Goal: Task Accomplishment & Management: Use online tool/utility

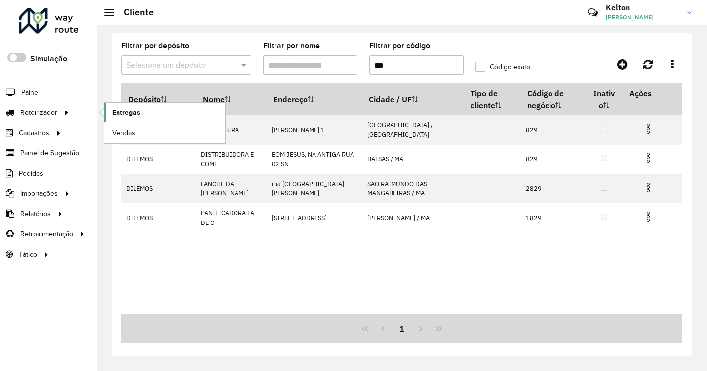
click at [122, 113] on span "Entregas" at bounding box center [126, 113] width 28 height 10
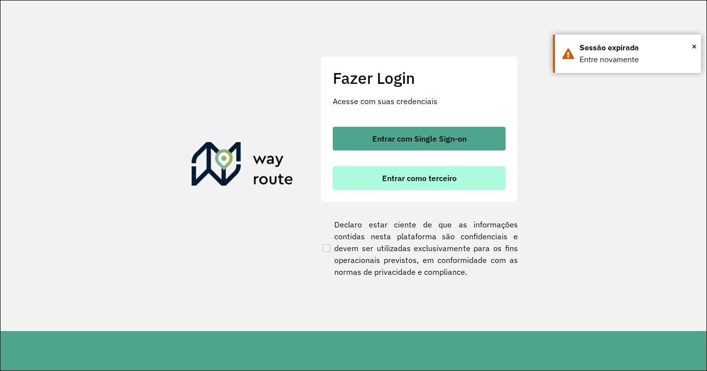
click at [406, 179] on span "Entrar como terceiro" at bounding box center [419, 178] width 75 height 8
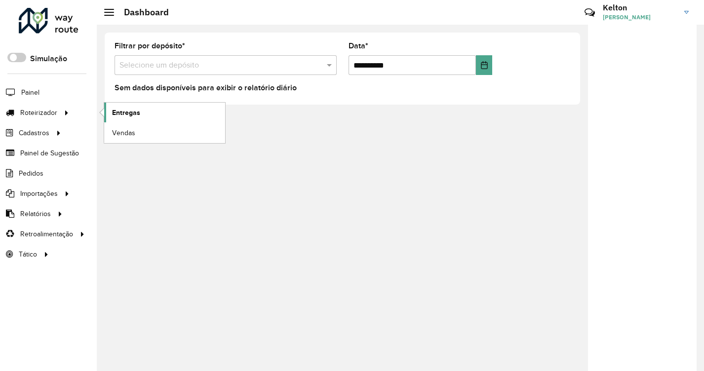
click at [110, 113] on link "Entregas" at bounding box center [164, 113] width 121 height 20
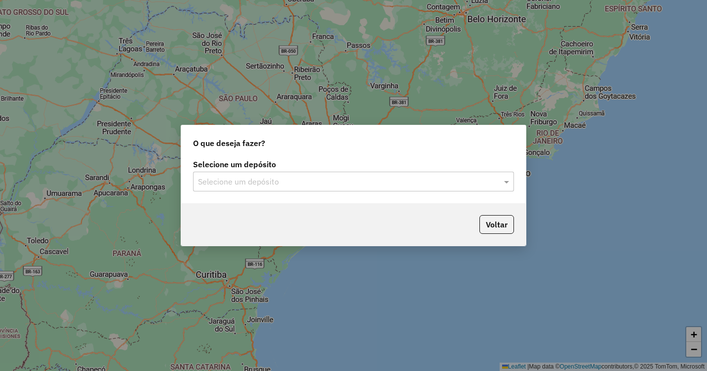
click at [278, 181] on input "text" at bounding box center [343, 182] width 291 height 12
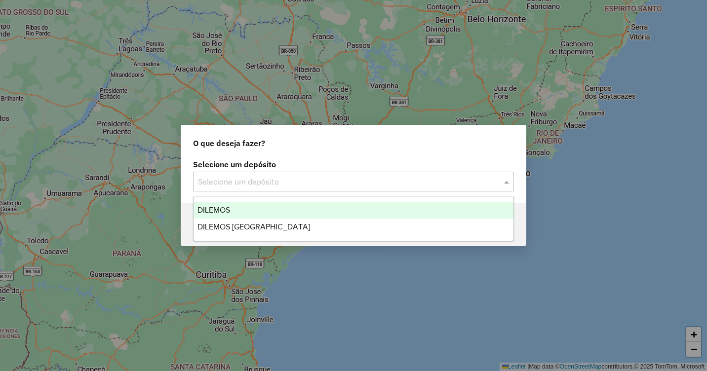
click at [227, 209] on span "DILEMOS" at bounding box center [214, 210] width 33 height 8
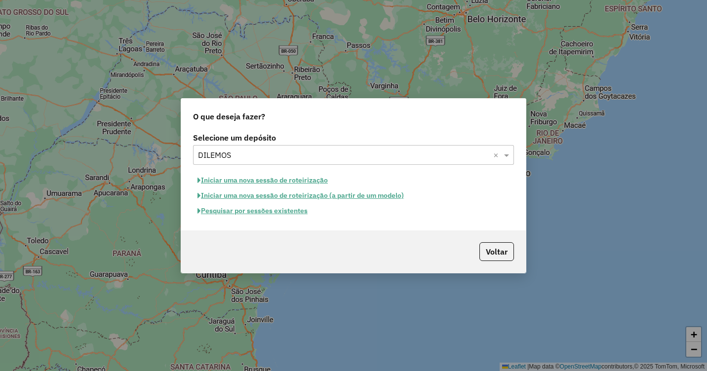
click at [235, 209] on button "Pesquisar por sessões existentes" at bounding box center [252, 210] width 119 height 15
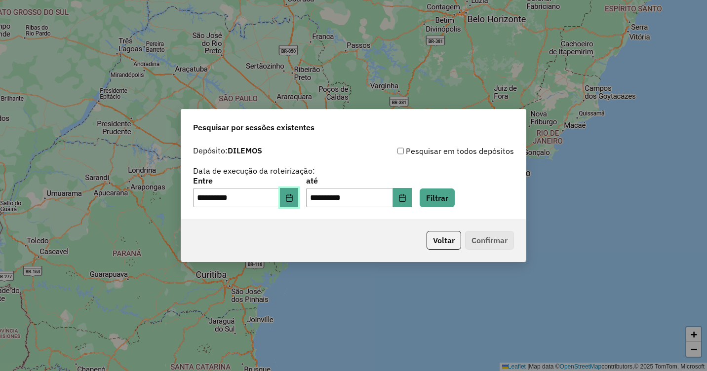
click at [292, 201] on icon "Choose Date" at bounding box center [289, 198] width 6 height 8
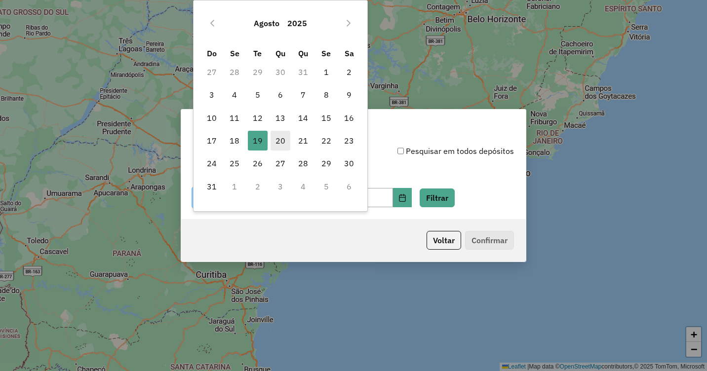
click at [284, 142] on span "20" at bounding box center [281, 141] width 20 height 20
type input "**********"
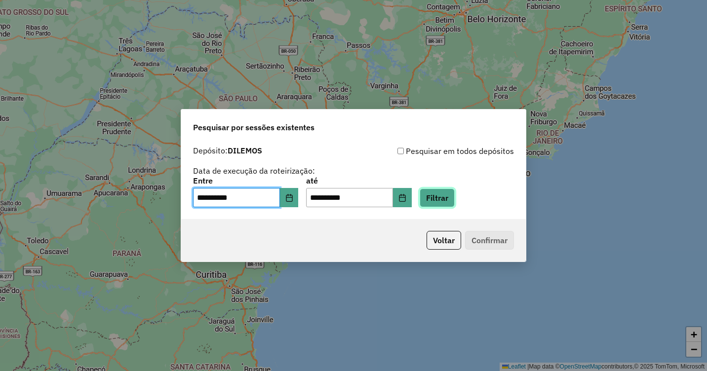
click at [445, 199] on button "Filtrar" at bounding box center [437, 198] width 35 height 19
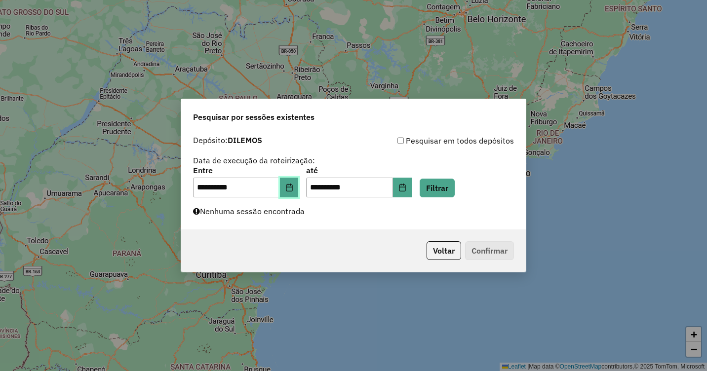
click at [291, 190] on button "Choose Date" at bounding box center [289, 188] width 19 height 20
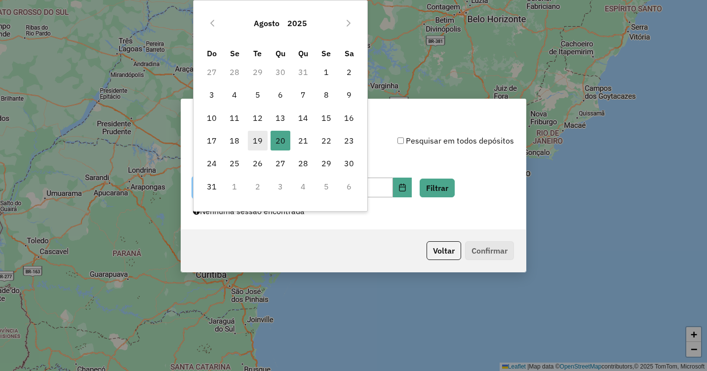
click at [258, 145] on span "19" at bounding box center [258, 141] width 20 height 20
type input "**********"
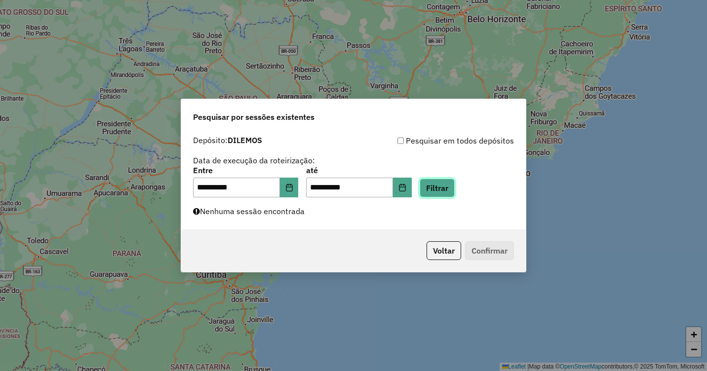
click at [444, 188] on button "Filtrar" at bounding box center [437, 188] width 35 height 19
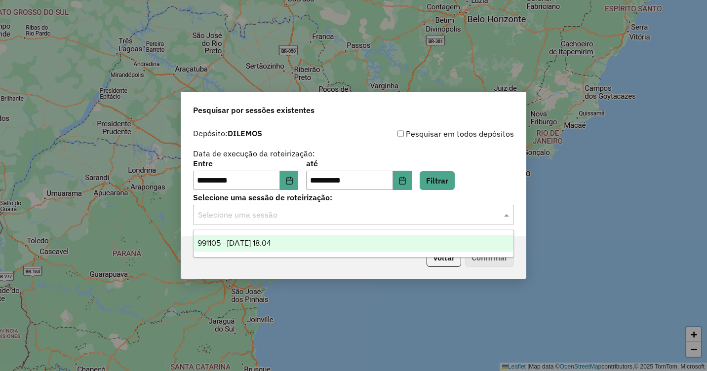
drag, startPoint x: 373, startPoint y: 215, endPoint x: 341, endPoint y: 214, distance: 32.1
click at [369, 214] on input "text" at bounding box center [343, 215] width 291 height 12
click at [268, 236] on div "991105 - 19/08/2025 18:04" at bounding box center [354, 243] width 320 height 17
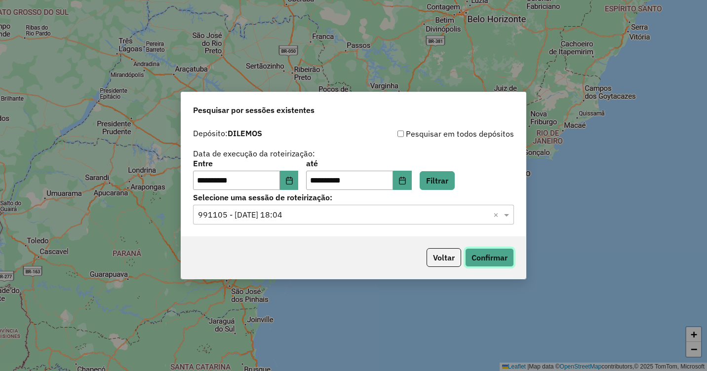
click at [483, 257] on button "Confirmar" at bounding box center [489, 257] width 49 height 19
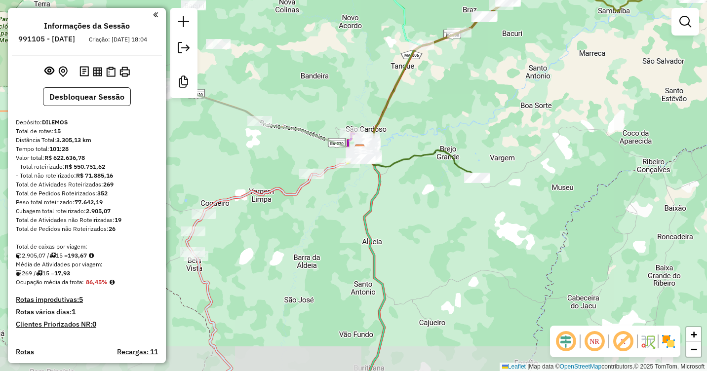
drag, startPoint x: 354, startPoint y: 231, endPoint x: 359, endPoint y: 194, distance: 37.8
click at [359, 195] on div "Janela de atendimento Grade de atendimento Capacidade Transportadoras Veículos …" at bounding box center [353, 185] width 707 height 371
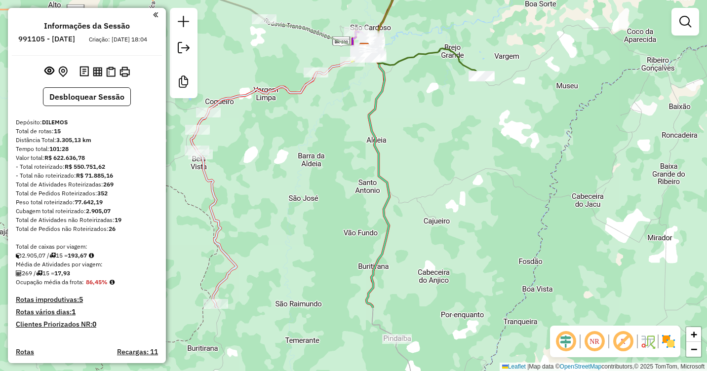
drag, startPoint x: 419, startPoint y: 230, endPoint x: 424, endPoint y: 129, distance: 100.9
click at [424, 129] on div "Janela de atendimento Grade de atendimento Capacidade Transportadoras Veículos …" at bounding box center [353, 185] width 707 height 371
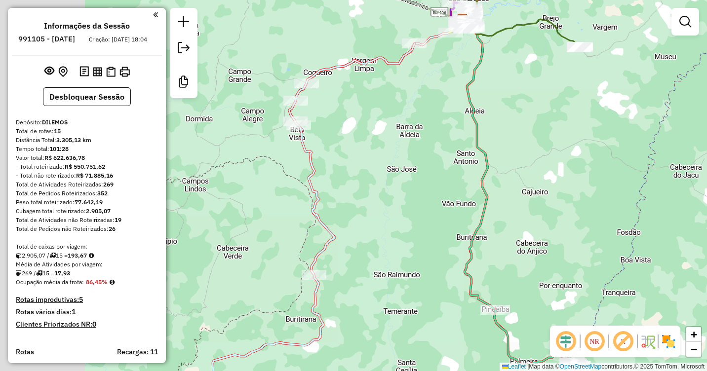
drag, startPoint x: 352, startPoint y: 124, endPoint x: 450, endPoint y: 95, distance: 102.5
click at [450, 95] on div "Janela de atendimento Grade de atendimento Capacidade Transportadoras Veículos …" at bounding box center [353, 185] width 707 height 371
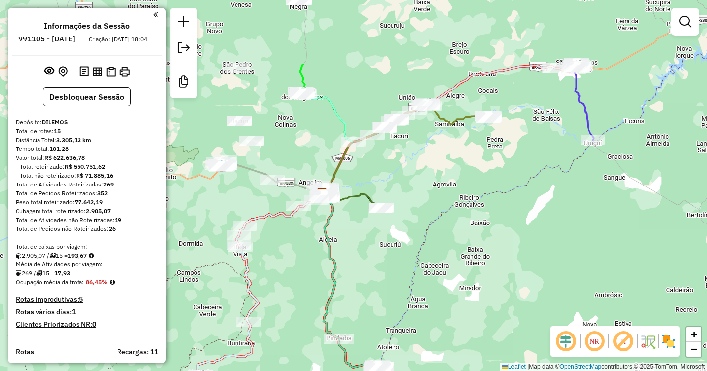
drag, startPoint x: 429, startPoint y: 165, endPoint x: 379, endPoint y: 269, distance: 115.5
click at [378, 274] on div "Janela de atendimento Grade de atendimento Capacidade Transportadoras Veículos …" at bounding box center [353, 185] width 707 height 371
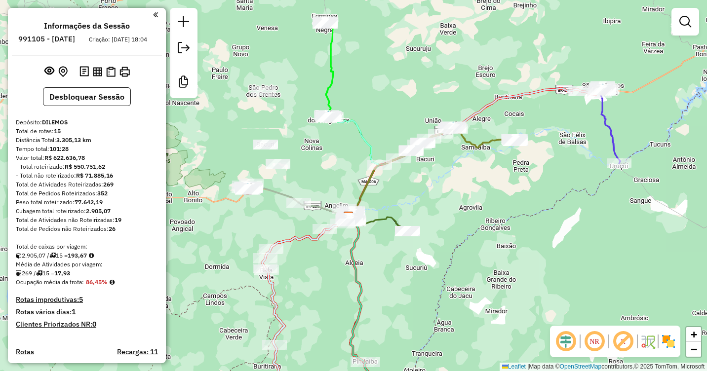
drag, startPoint x: 404, startPoint y: 179, endPoint x: 439, endPoint y: 209, distance: 46.6
click at [439, 209] on div "Janela de atendimento Grade de atendimento Capacidade Transportadoras Veículos …" at bounding box center [353, 185] width 707 height 371
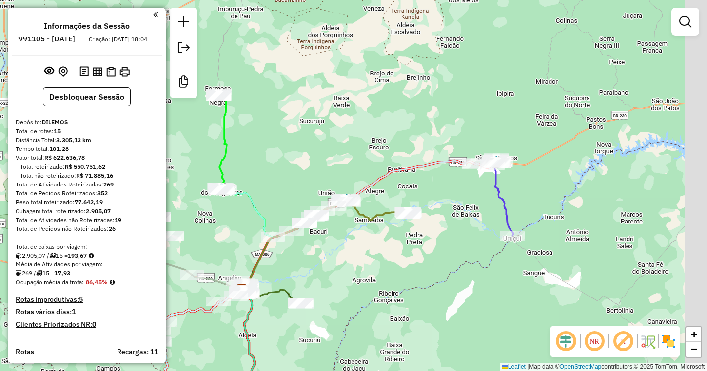
drag, startPoint x: 435, startPoint y: 206, endPoint x: 375, endPoint y: 252, distance: 75.3
click at [358, 255] on div "Janela de atendimento Grade de atendimento Capacidade Transportadoras Veículos …" at bounding box center [353, 185] width 707 height 371
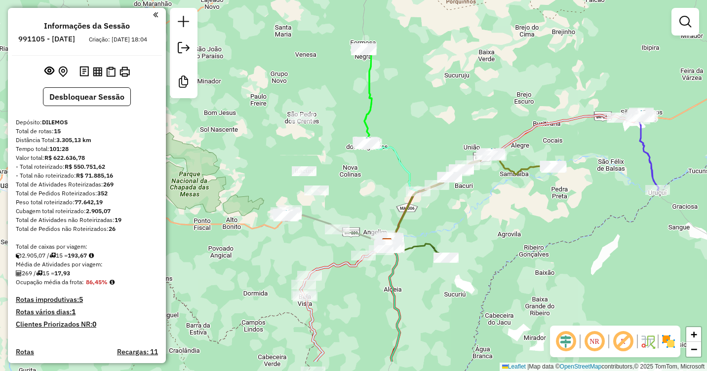
drag, startPoint x: 382, startPoint y: 249, endPoint x: 520, endPoint y: 204, distance: 145.1
click at [520, 204] on div "Janela de atendimento Grade de atendimento Capacidade Transportadoras Veículos …" at bounding box center [353, 185] width 707 height 371
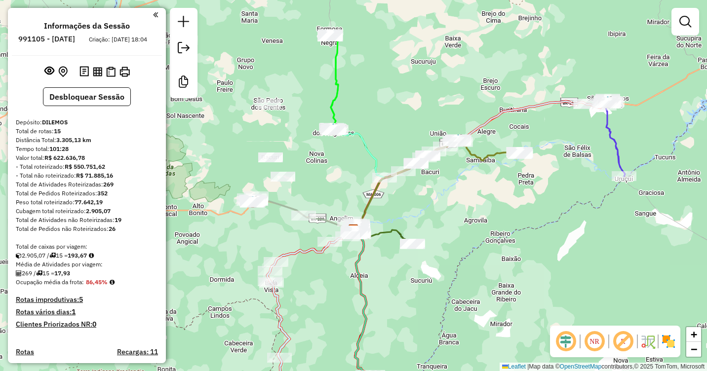
drag, startPoint x: 380, startPoint y: 186, endPoint x: 346, endPoint y: 171, distance: 37.4
click at [346, 171] on div "Janela de atendimento Grade de atendimento Capacidade Transportadoras Veículos …" at bounding box center [353, 185] width 707 height 371
drag, startPoint x: 413, startPoint y: 212, endPoint x: 403, endPoint y: 175, distance: 38.2
click at [414, 175] on div "Janela de atendimento Grade de atendimento Capacidade Transportadoras Veículos …" at bounding box center [353, 185] width 707 height 371
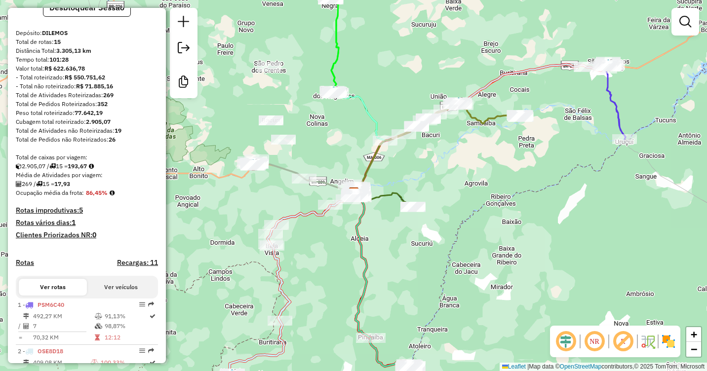
scroll to position [99, 0]
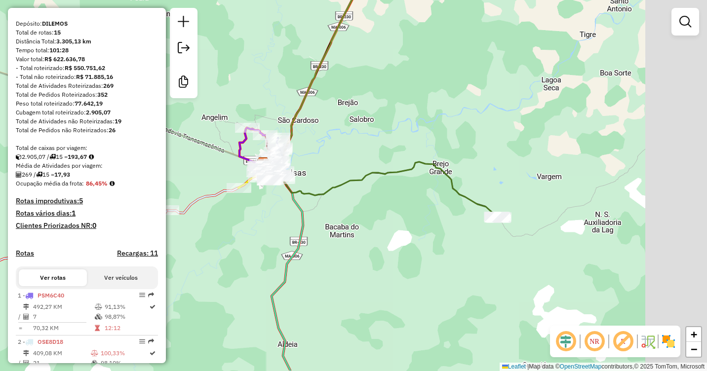
drag, startPoint x: 383, startPoint y: 261, endPoint x: 362, endPoint y: 226, distance: 41.4
click at [277, 233] on div "Janela de atendimento Grade de atendimento Capacidade Transportadoras Veículos …" at bounding box center [353, 185] width 707 height 371
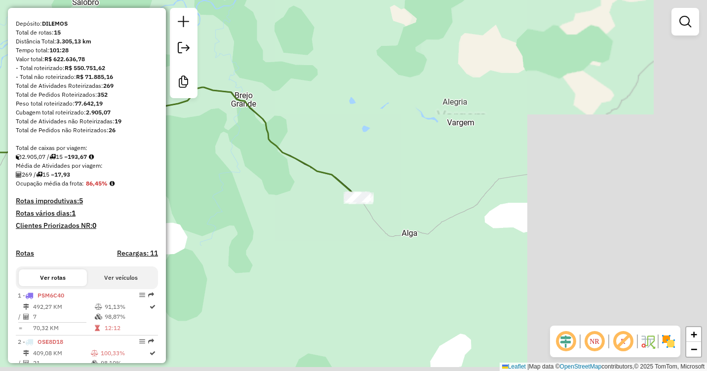
drag, startPoint x: 522, startPoint y: 247, endPoint x: 335, endPoint y: 227, distance: 187.8
click at [335, 227] on div "Janela de atendimento Grade de atendimento Capacidade Transportadoras Veículos …" at bounding box center [353, 185] width 707 height 371
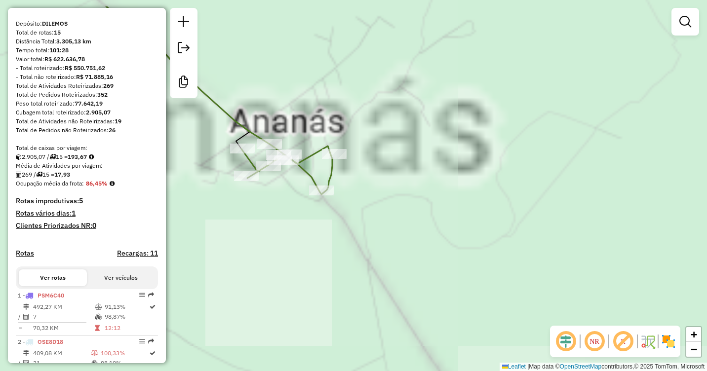
drag, startPoint x: 324, startPoint y: 165, endPoint x: 421, endPoint y: 288, distance: 156.2
click at [425, 296] on div "Janela de atendimento Grade de atendimento Capacidade Transportadoras Veículos …" at bounding box center [353, 185] width 707 height 371
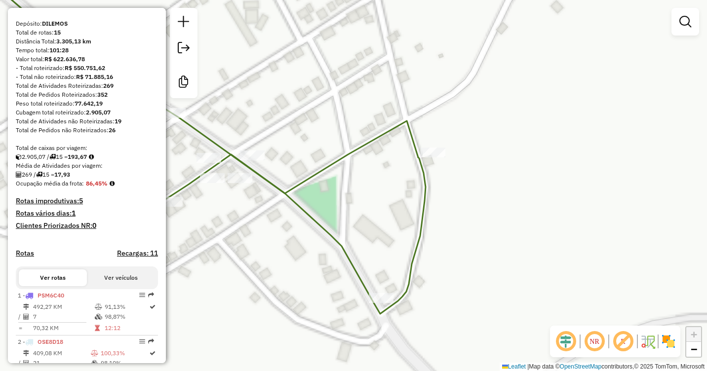
drag, startPoint x: 336, startPoint y: 218, endPoint x: 446, endPoint y: 261, distance: 117.9
click at [446, 261] on div "Janela de atendimento Grade de atendimento Capacidade Transportadoras Veículos …" at bounding box center [353, 185] width 707 height 371
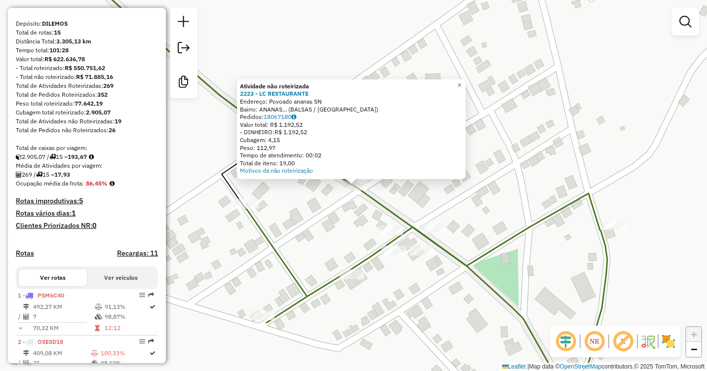
click at [330, 216] on div "Atividade não roteirizada 2223 - LC RESTAURANTE Endereço: Povoado ananas SN Bai…" at bounding box center [353, 185] width 707 height 371
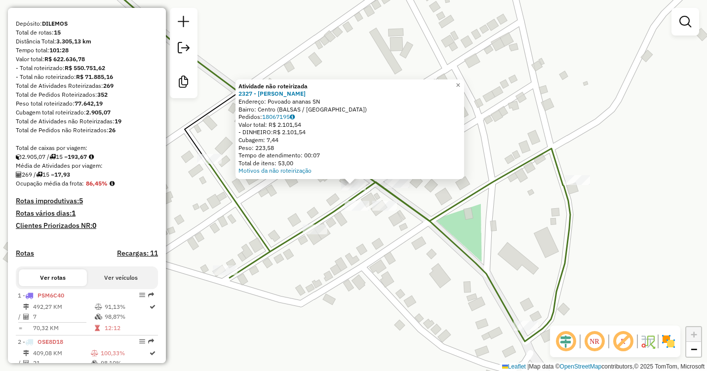
click at [368, 231] on div "Atividade não roteirizada 2327 - DEPOSITO ROCHA Endereço: Povoado ananas SN Bai…" at bounding box center [353, 185] width 707 height 371
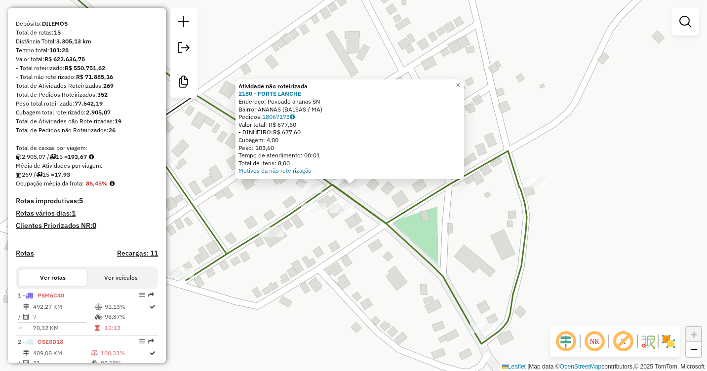
click at [345, 229] on div "Atividade não roteirizada 2180 - FORTE LANCHE Endereço: Povoado ananas SN Bairr…" at bounding box center [353, 185] width 707 height 371
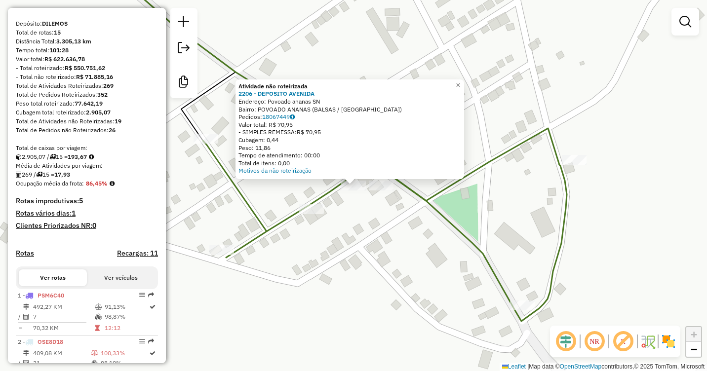
click at [390, 235] on div "Atividade não roteirizada 2206 - DEPOSITO AVENIDA Endereço: Povoado ananas SN B…" at bounding box center [353, 185] width 707 height 371
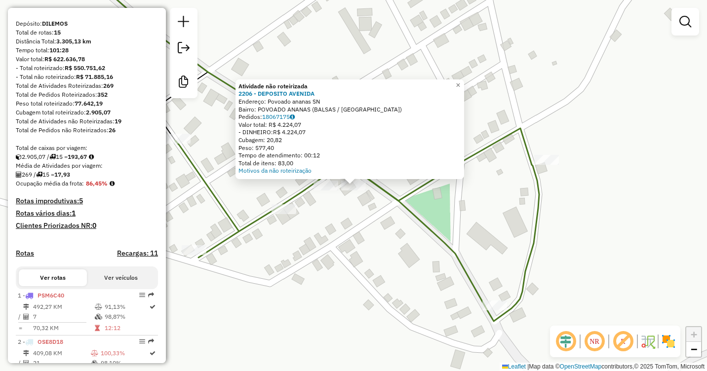
click at [336, 200] on div "Atividade não roteirizada 2206 - DEPOSITO AVENIDA Endereço: Povoado ananas SN B…" at bounding box center [353, 185] width 707 height 371
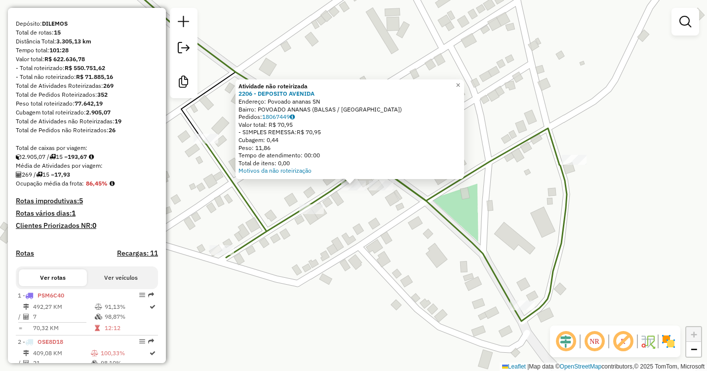
drag, startPoint x: 337, startPoint y: 196, endPoint x: 339, endPoint y: 184, distance: 11.5
click at [337, 195] on div "Atividade não roteirizada 2206 - DEPOSITO AVENIDA Endereço: Povoado ananas SN B…" at bounding box center [353, 185] width 707 height 371
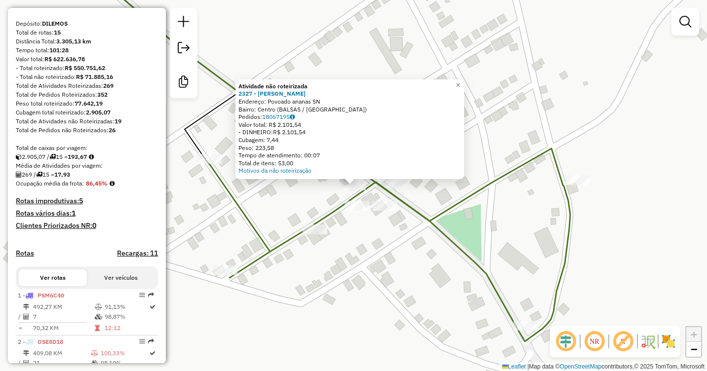
drag, startPoint x: 369, startPoint y: 226, endPoint x: 382, endPoint y: 213, distance: 17.8
click at [370, 226] on div "Atividade não roteirizada 2327 - DEPOSITO ROCHA Endereço: Povoado ananas SN Bai…" at bounding box center [353, 185] width 707 height 371
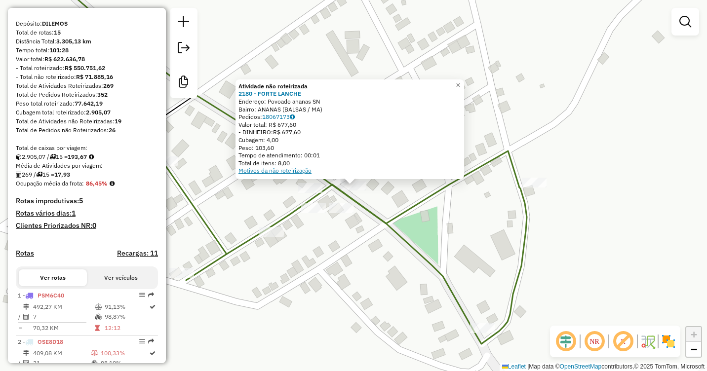
drag, startPoint x: 276, startPoint y: 187, endPoint x: 282, endPoint y: 171, distance: 17.2
click at [276, 185] on div "Atividade não roteirizada 2180 - FORTE LANCHE Endereço: Povoado ananas SN Bairr…" at bounding box center [353, 185] width 707 height 371
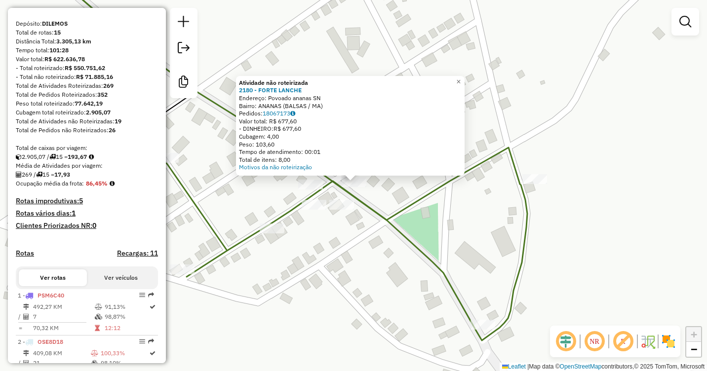
click at [262, 191] on div "Atividade não roteirizada 2180 - FORTE LANCHE Endereço: Povoado ananas SN Bairr…" at bounding box center [353, 185] width 707 height 371
click at [462, 77] on span "×" at bounding box center [459, 81] width 4 height 8
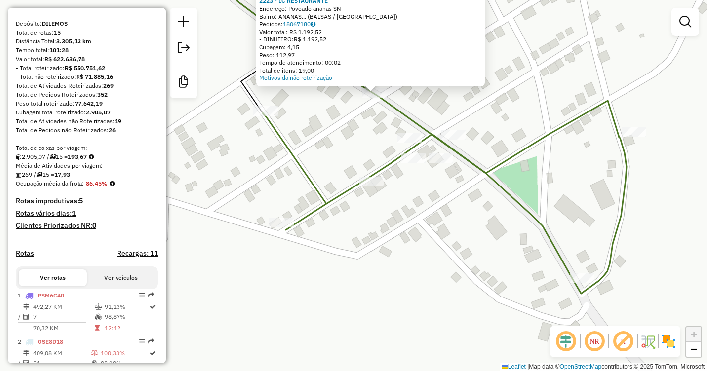
drag, startPoint x: 468, startPoint y: 239, endPoint x: 488, endPoint y: 150, distance: 91.8
click at [488, 149] on div "Atividade não roteirizada 2223 - LC RESTAURANTE Endereço: Povoado ananas SN Bai…" at bounding box center [353, 185] width 707 height 371
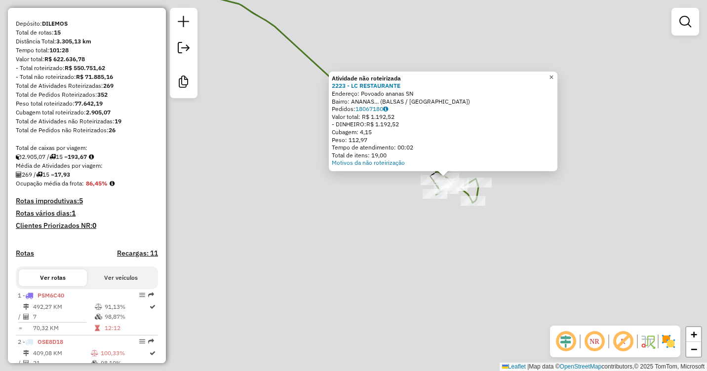
click at [554, 73] on span "×" at bounding box center [551, 77] width 4 height 8
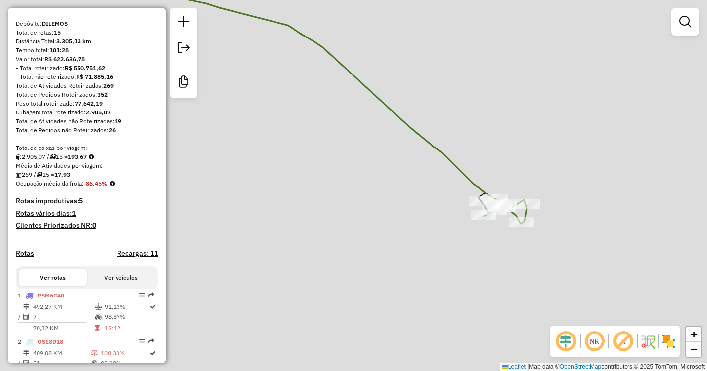
drag, startPoint x: 318, startPoint y: 182, endPoint x: 501, endPoint y: 215, distance: 186.7
click at [506, 219] on div "Janela de atendimento Grade de atendimento Capacidade Transportadoras Veículos …" at bounding box center [353, 185] width 707 height 371
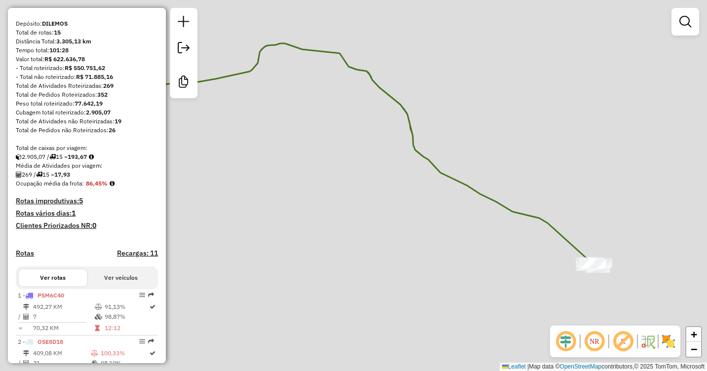
drag, startPoint x: 375, startPoint y: 206, endPoint x: 499, endPoint y: 258, distance: 134.4
click at [499, 258] on div "Janela de atendimento Grade de atendimento Capacidade Transportadoras Veículos …" at bounding box center [353, 185] width 707 height 371
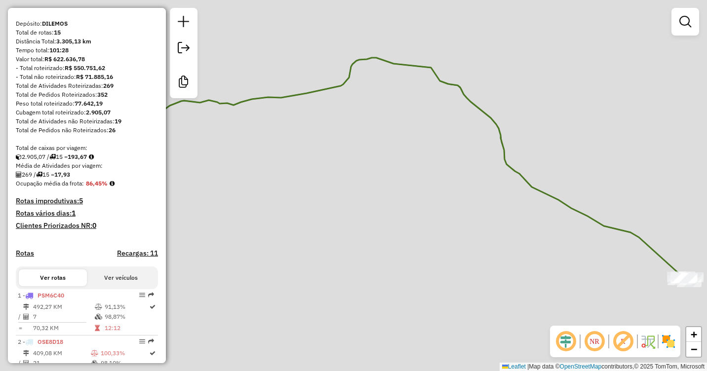
drag, startPoint x: 386, startPoint y: 217, endPoint x: 473, endPoint y: 215, distance: 86.9
click at [473, 215] on div "Janela de atendimento Grade de atendimento Capacidade Transportadoras Veículos …" at bounding box center [353, 185] width 707 height 371
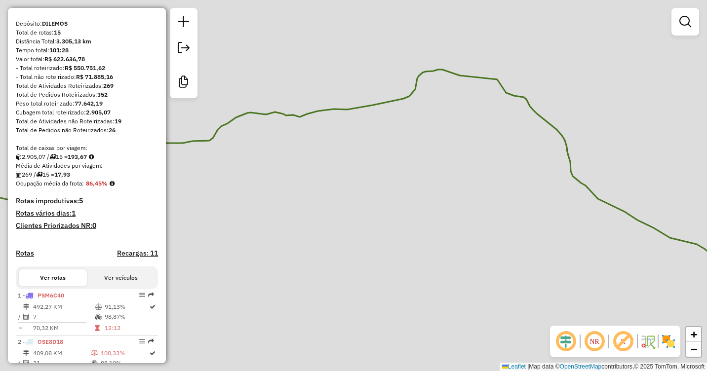
drag, startPoint x: 339, startPoint y: 199, endPoint x: 439, endPoint y: 197, distance: 99.8
click at [439, 199] on div "Janela de atendimento Grade de atendimento Capacidade Transportadoras Veículos …" at bounding box center [353, 185] width 707 height 371
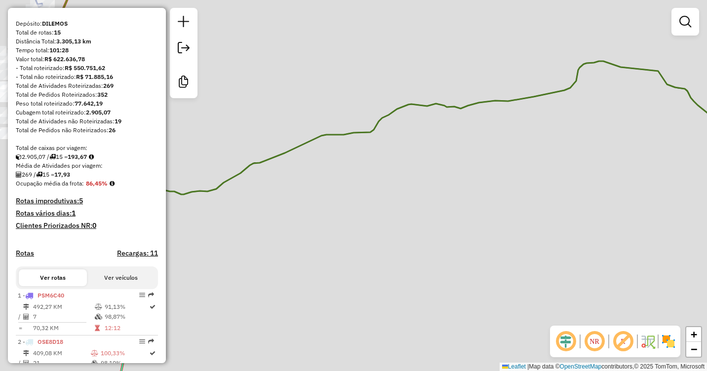
drag, startPoint x: 331, startPoint y: 217, endPoint x: 445, endPoint y: 200, distance: 115.5
click at [445, 200] on div "Janela de atendimento Grade de atendimento Capacidade Transportadoras Veículos …" at bounding box center [353, 185] width 707 height 371
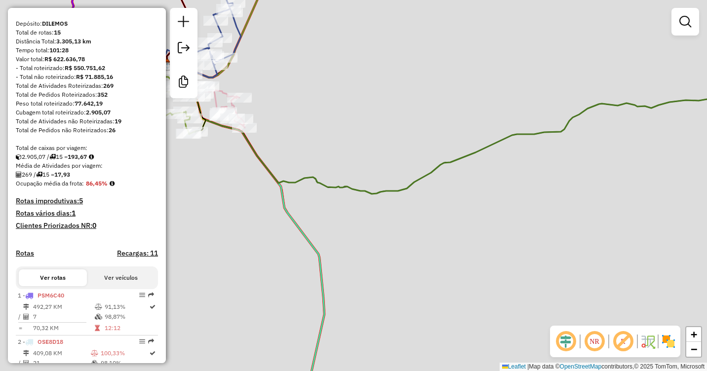
drag, startPoint x: 392, startPoint y: 234, endPoint x: 462, endPoint y: 225, distance: 70.1
click at [491, 226] on div "Janela de atendimento Grade de atendimento Capacidade Transportadoras Veículos …" at bounding box center [353, 185] width 707 height 371
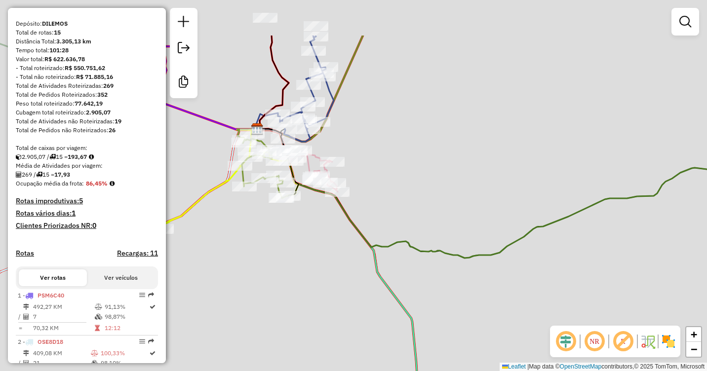
drag, startPoint x: 311, startPoint y: 188, endPoint x: 346, endPoint y: 261, distance: 80.8
click at [346, 261] on div "Janela de atendimento Grade de atendimento Capacidade Transportadoras Veículos …" at bounding box center [353, 185] width 707 height 371
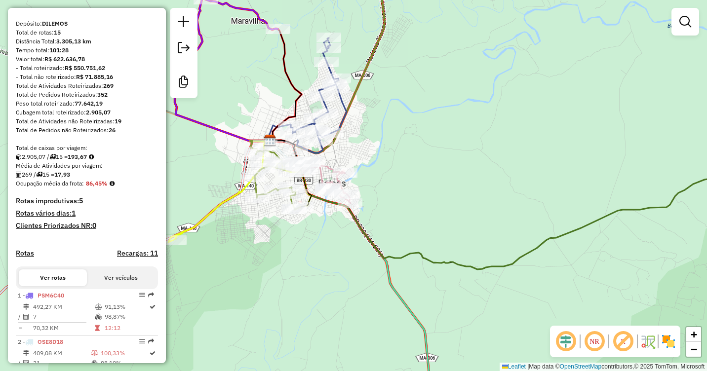
drag, startPoint x: 368, startPoint y: 188, endPoint x: 396, endPoint y: 201, distance: 30.5
click at [396, 202] on div "Janela de atendimento Grade de atendimento Capacidade Transportadoras Veículos …" at bounding box center [353, 185] width 707 height 371
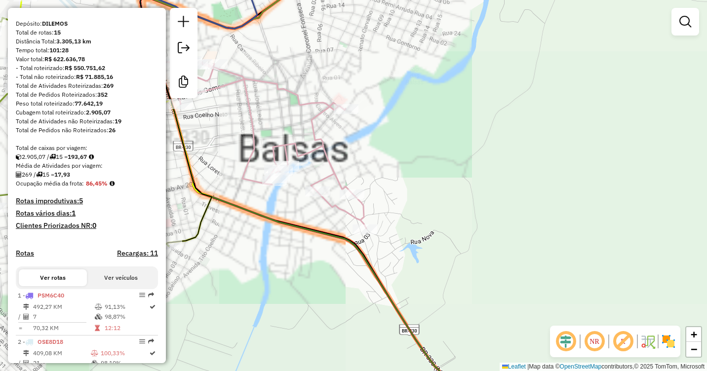
drag, startPoint x: 421, startPoint y: 212, endPoint x: 439, endPoint y: 212, distance: 17.8
click at [440, 212] on div "Janela de atendimento Grade de atendimento Capacidade Transportadoras Veículos …" at bounding box center [353, 185] width 707 height 371
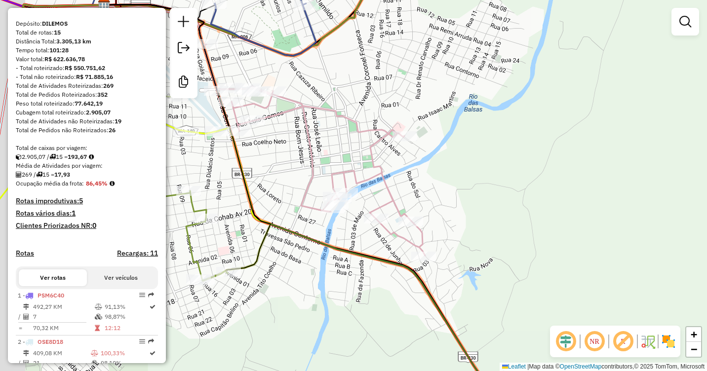
drag, startPoint x: 390, startPoint y: 186, endPoint x: 448, endPoint y: 212, distance: 63.7
click at [448, 213] on div "Janela de atendimento Grade de atendimento Capacidade Transportadoras Veículos …" at bounding box center [353, 185] width 707 height 371
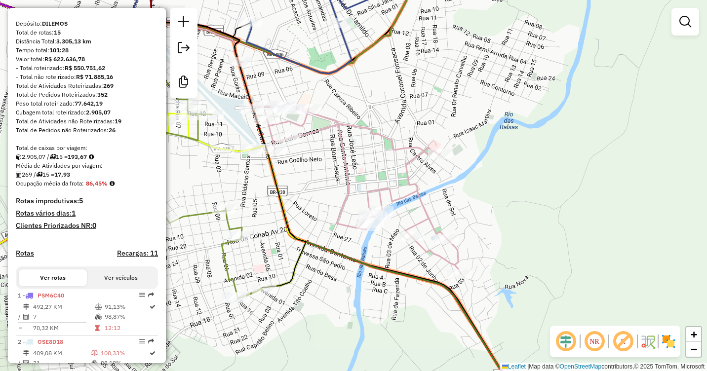
drag, startPoint x: 322, startPoint y: 160, endPoint x: 359, endPoint y: 187, distance: 45.9
click at [359, 187] on icon at bounding box center [350, 167] width 222 height 211
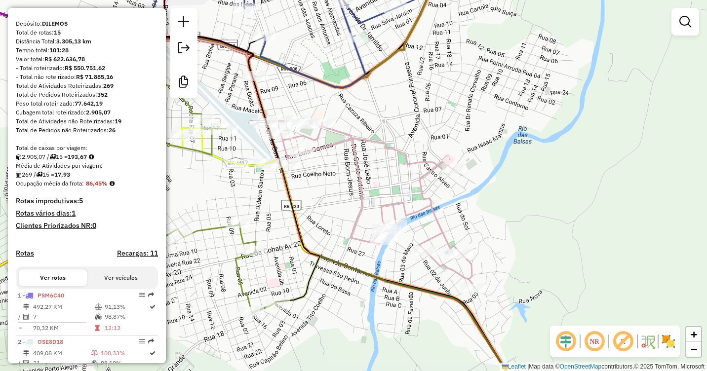
drag, startPoint x: 360, startPoint y: 190, endPoint x: 375, endPoint y: 188, distance: 16.0
click at [375, 188] on icon at bounding box center [364, 182] width 222 height 211
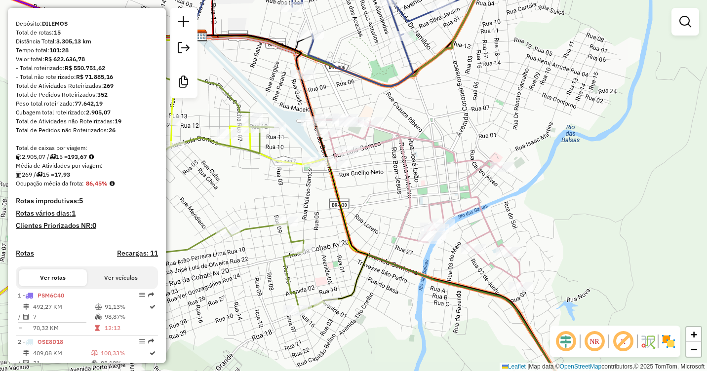
drag, startPoint x: 370, startPoint y: 191, endPoint x: 423, endPoint y: 176, distance: 54.5
click at [423, 176] on div "Janela de atendimento Grade de atendimento Capacidade Transportadoras Veículos …" at bounding box center [353, 185] width 707 height 371
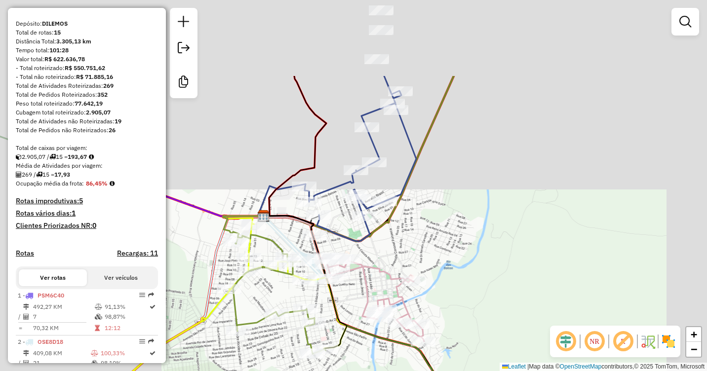
drag, startPoint x: 446, startPoint y: 122, endPoint x: 380, endPoint y: 143, distance: 69.5
click at [416, 236] on div "Janela de atendimento Grade de atendimento Capacidade Transportadoras Veículos …" at bounding box center [353, 185] width 707 height 371
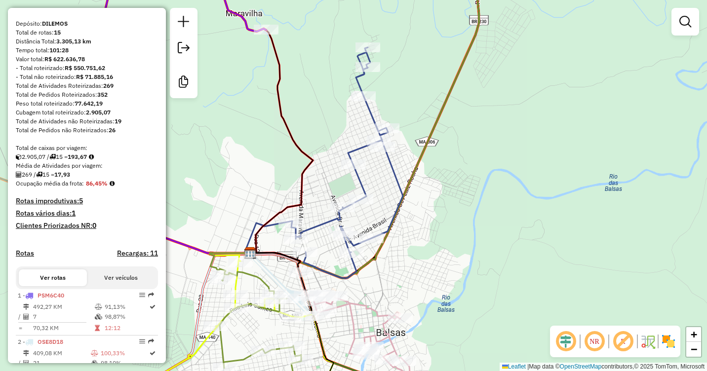
drag, startPoint x: 439, startPoint y: 168, endPoint x: 457, endPoint y: 280, distance: 113.6
click at [457, 280] on div "Janela de atendimento Grade de atendimento Capacidade Transportadoras Veículos …" at bounding box center [353, 185] width 707 height 371
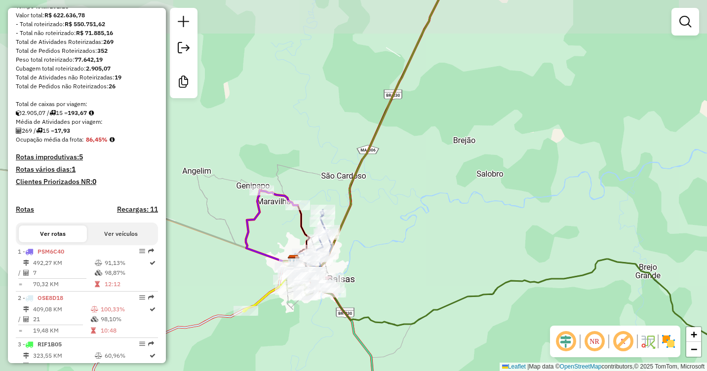
scroll to position [198, 0]
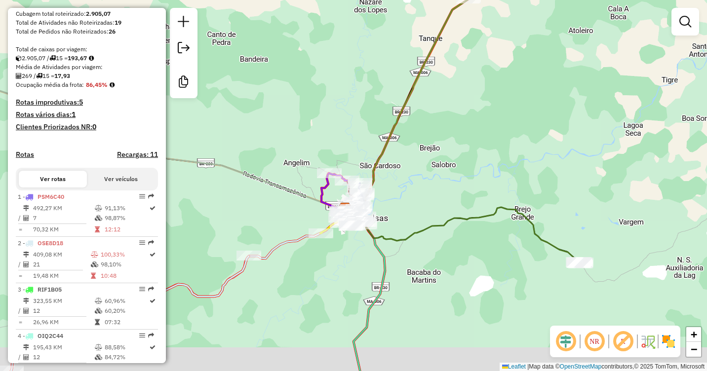
drag, startPoint x: 636, startPoint y: 281, endPoint x: 646, endPoint y: 213, distance: 68.9
click at [646, 213] on div "Janela de atendimento Grade de atendimento Capacidade Transportadoras Veículos …" at bounding box center [353, 185] width 707 height 371
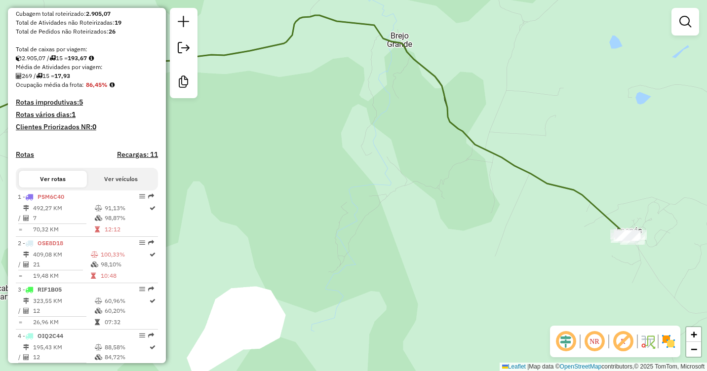
drag, startPoint x: 613, startPoint y: 241, endPoint x: 673, endPoint y: 255, distance: 61.5
click at [673, 255] on div "Janela de atendimento Grade de atendimento Capacidade Transportadoras Veículos …" at bounding box center [353, 185] width 707 height 371
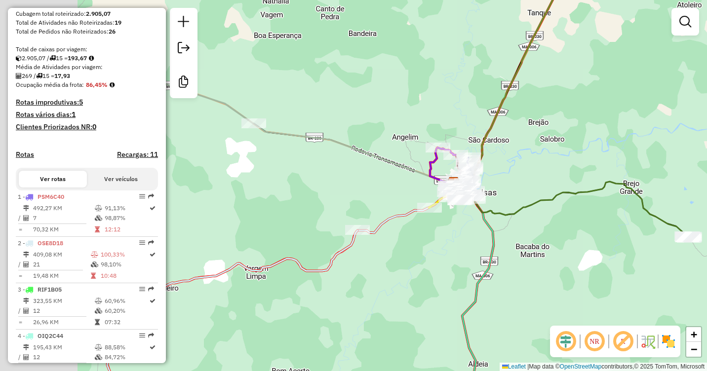
drag, startPoint x: 578, startPoint y: 233, endPoint x: 688, endPoint y: 225, distance: 110.4
click at [688, 227] on div "Janela de atendimento Grade de atendimento Capacidade Transportadoras Veículos …" at bounding box center [353, 185] width 707 height 371
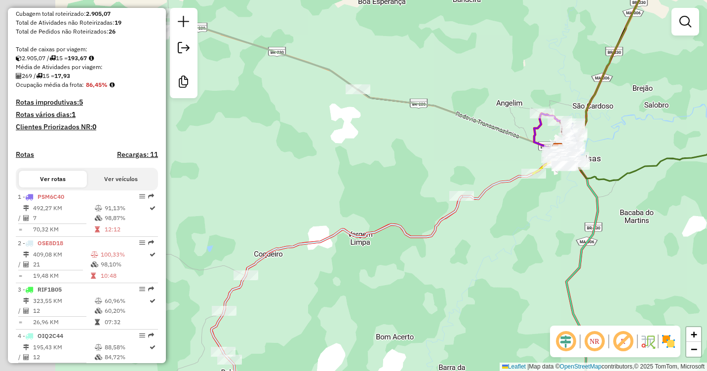
drag, startPoint x: 637, startPoint y: 135, endPoint x: 609, endPoint y: 83, distance: 58.8
click at [609, 83] on div "Janela de atendimento Grade de atendimento Capacidade Transportadoras Veículos …" at bounding box center [353, 185] width 707 height 371
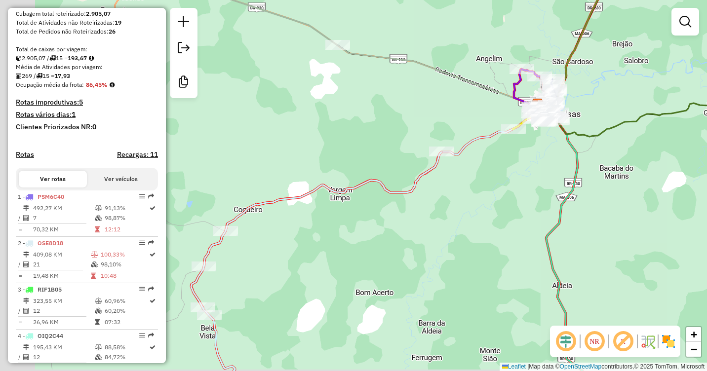
drag, startPoint x: 606, startPoint y: 106, endPoint x: 637, endPoint y: 152, distance: 54.9
click at [637, 152] on div "Janela de atendimento Grade de atendimento Capacidade Transportadoras Veículos …" at bounding box center [353, 185] width 707 height 371
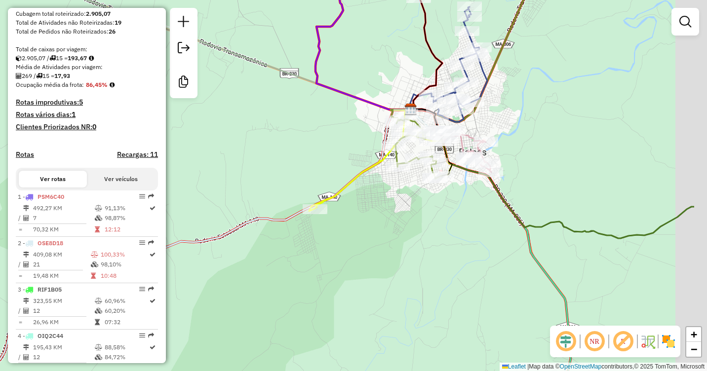
drag, startPoint x: 627, startPoint y: 153, endPoint x: 544, endPoint y: 161, distance: 83.8
click at [544, 158] on div "Janela de atendimento Grade de atendimento Capacidade Transportadoras Veículos …" at bounding box center [353, 185] width 707 height 371
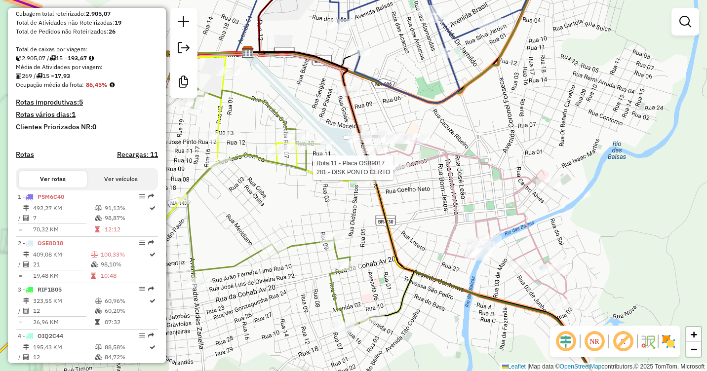
select select "**********"
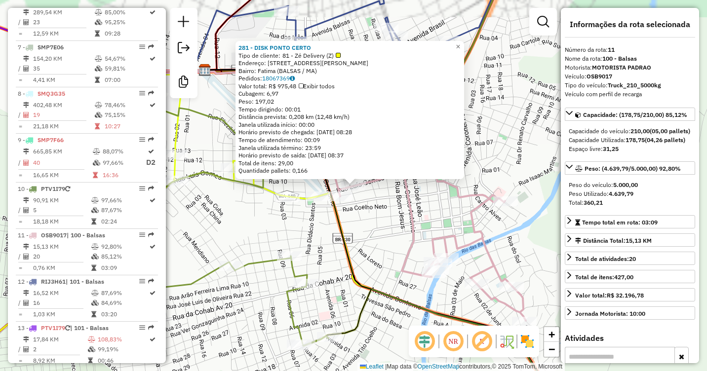
scroll to position [855, 0]
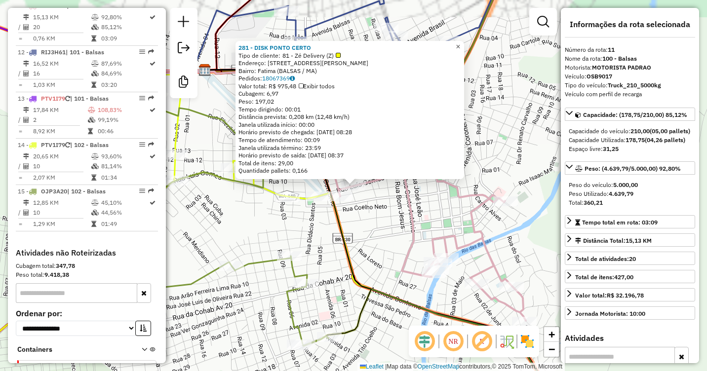
click at [460, 42] on span "×" at bounding box center [458, 46] width 4 height 8
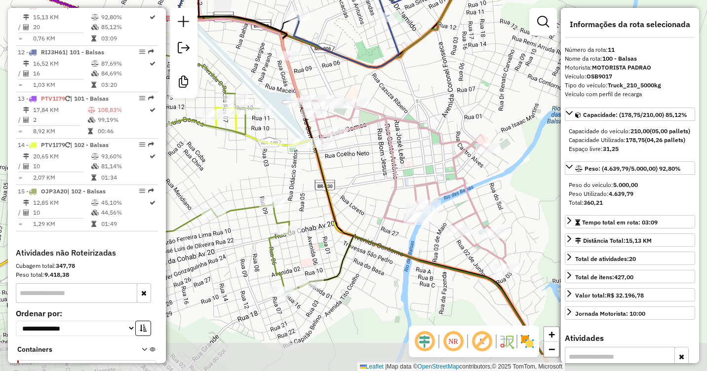
drag, startPoint x: 425, startPoint y: 220, endPoint x: 407, endPoint y: 166, distance: 56.2
click at [407, 166] on div "Janela de atendimento Grade de atendimento Capacidade Transportadoras Veículos …" at bounding box center [353, 185] width 707 height 371
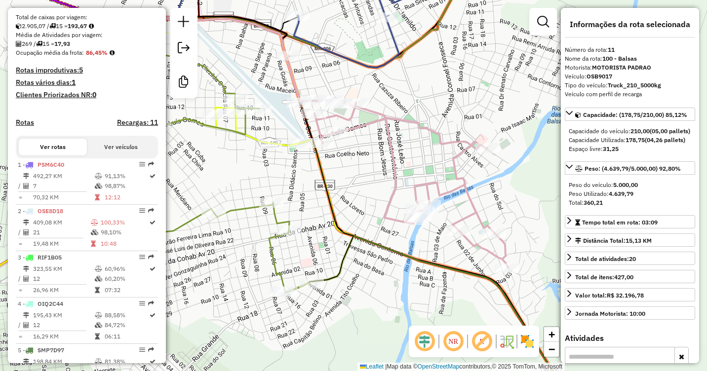
scroll to position [164, 0]
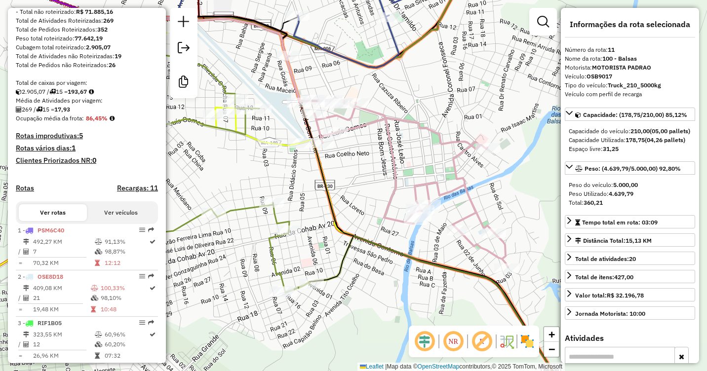
click at [371, 313] on div "Janela de atendimento Grade de atendimento Capacidade Transportadoras Veículos …" at bounding box center [353, 185] width 707 height 371
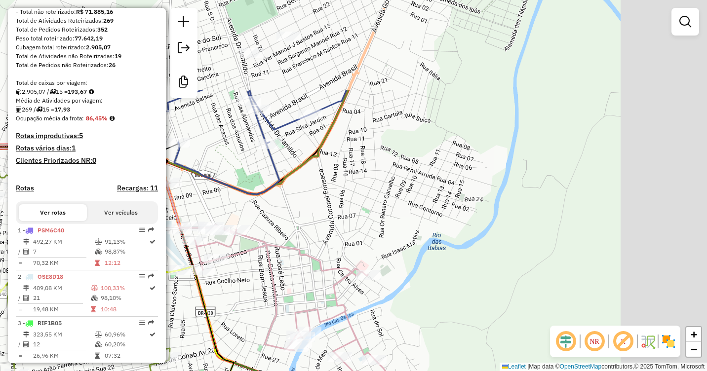
drag, startPoint x: 494, startPoint y: 231, endPoint x: 462, endPoint y: 208, distance: 39.6
click at [453, 243] on div "Janela de atendimento Grade de atendimento Capacidade Transportadoras Veículos …" at bounding box center [353, 185] width 707 height 371
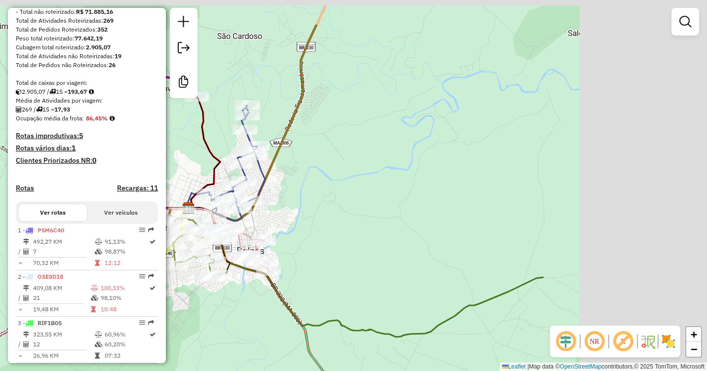
drag, startPoint x: 544, startPoint y: 161, endPoint x: 569, endPoint y: 149, distance: 27.6
click at [362, 197] on div "Janela de atendimento Grade de atendimento Capacidade Transportadoras Veículos …" at bounding box center [353, 185] width 707 height 371
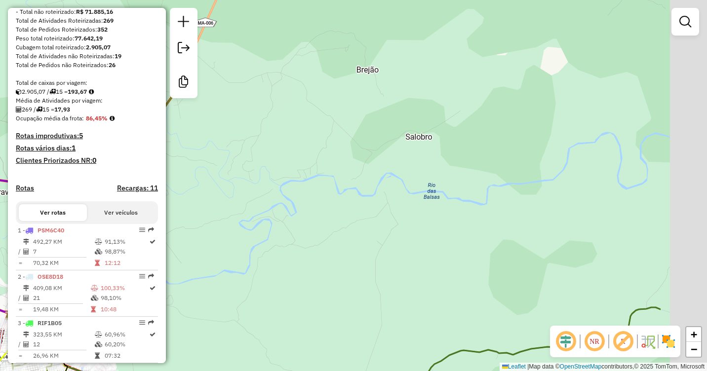
drag, startPoint x: 643, startPoint y: 134, endPoint x: 371, endPoint y: 222, distance: 285.8
click at [319, 294] on div "Janela de atendimento Grade de atendimento Capacidade Transportadoras Veículos …" at bounding box center [353, 185] width 707 height 371
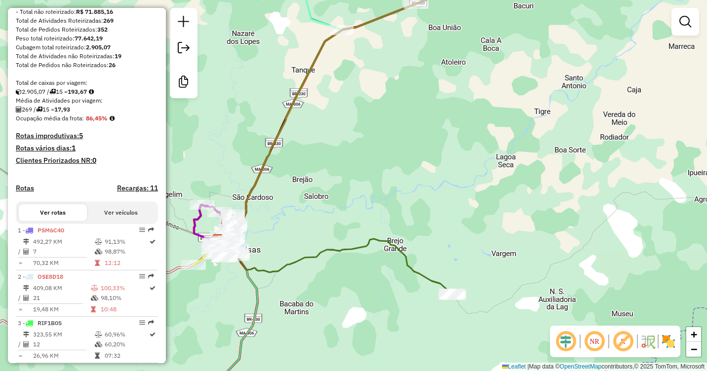
drag, startPoint x: 510, startPoint y: 199, endPoint x: 489, endPoint y: 209, distance: 23.0
click at [489, 209] on div "Janela de atendimento Grade de atendimento Capacidade Transportadoras Veículos …" at bounding box center [353, 185] width 707 height 371
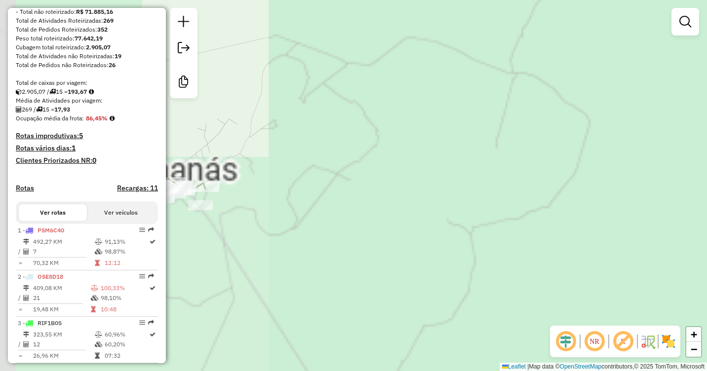
drag, startPoint x: 424, startPoint y: 288, endPoint x: 597, endPoint y: 112, distance: 247.3
click at [634, 69] on div "Janela de atendimento Grade de atendimento Capacidade Transportadoras Veículos …" at bounding box center [353, 185] width 707 height 371
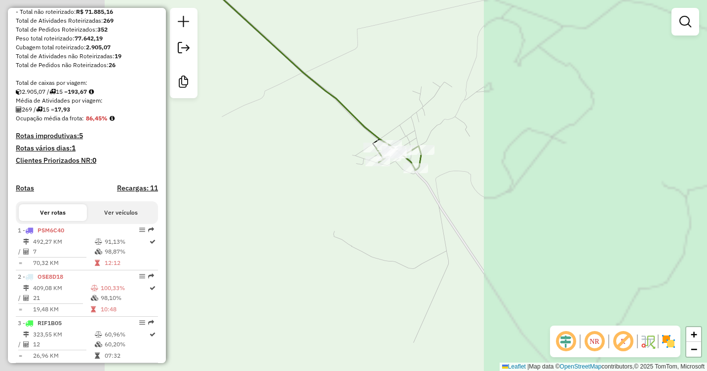
drag, startPoint x: 399, startPoint y: 178, endPoint x: 489, endPoint y: 143, distance: 96.9
click at [707, 96] on html "Aguarde... Pop-up bloqueado! Seu navegador bloqueou automáticamente a abertura …" at bounding box center [353, 185] width 707 height 371
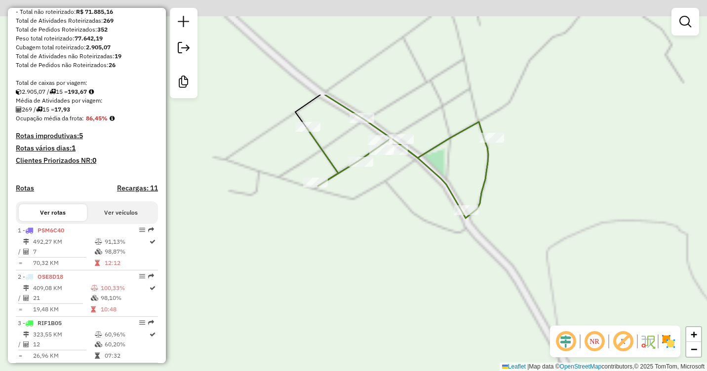
drag, startPoint x: 560, startPoint y: 105, endPoint x: 438, endPoint y: 211, distance: 161.7
click at [437, 243] on div "Janela de atendimento Grade de atendimento Capacidade Transportadoras Veículos …" at bounding box center [353, 185] width 707 height 371
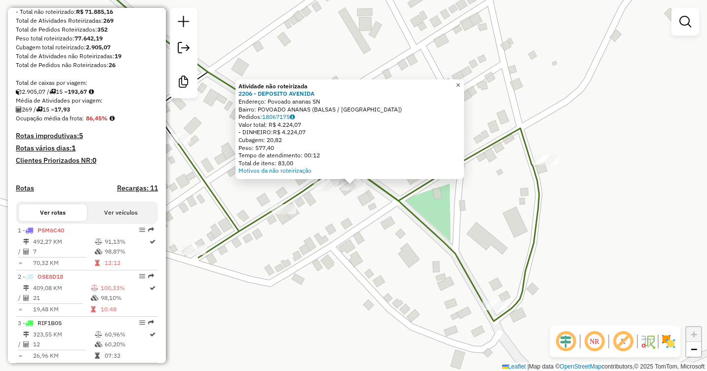
click at [464, 84] on link "×" at bounding box center [458, 86] width 12 height 12
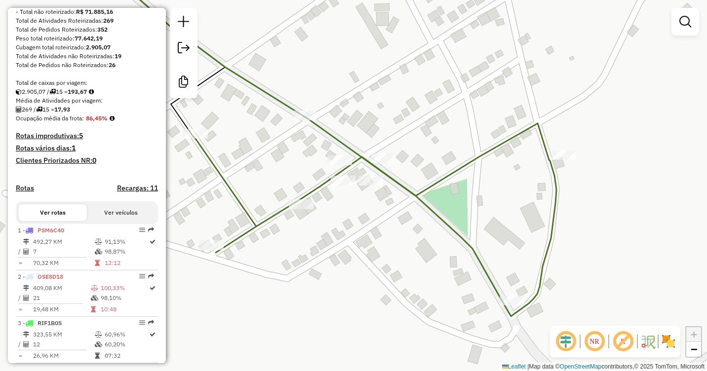
drag, startPoint x: 402, startPoint y: 135, endPoint x: 457, endPoint y: 121, distance: 57.0
click at [457, 121] on div "Janela de atendimento Grade de atendimento Capacidade Transportadoras Veículos …" at bounding box center [353, 185] width 707 height 371
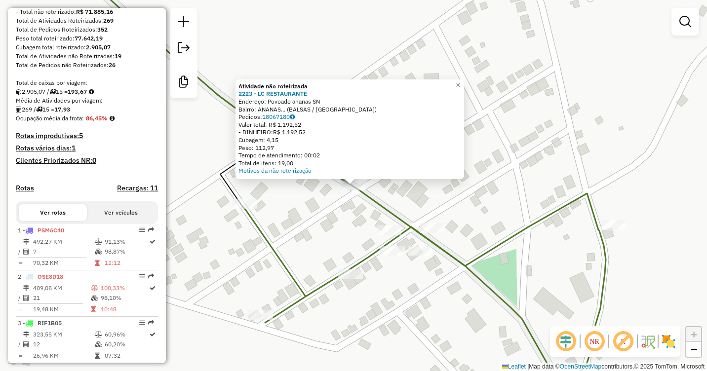
click at [399, 209] on div "Atividade não roteirizada 2223 - LC RESTAURANTE Endereço: Povoado ananas SN Bai…" at bounding box center [353, 185] width 707 height 371
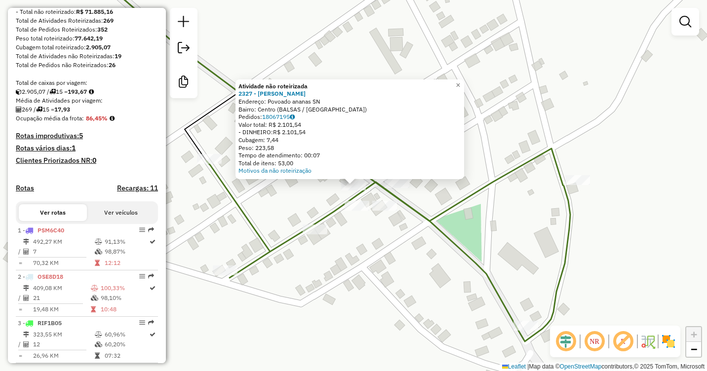
drag, startPoint x: 329, startPoint y: 197, endPoint x: 342, endPoint y: 198, distance: 12.9
click at [330, 198] on div "Atividade não roteirizada 2327 - DEPOSITO ROCHA Endereço: Povoado ananas SN Bai…" at bounding box center [353, 185] width 707 height 371
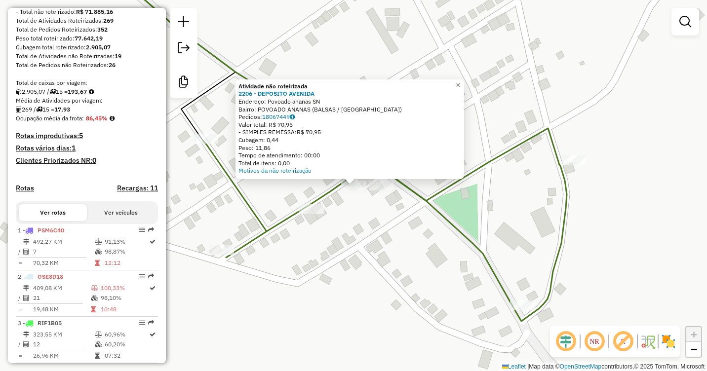
click at [373, 217] on div "Atividade não roteirizada 2206 - DEPOSITO AVENIDA Endereço: Povoado ananas SN B…" at bounding box center [353, 185] width 707 height 371
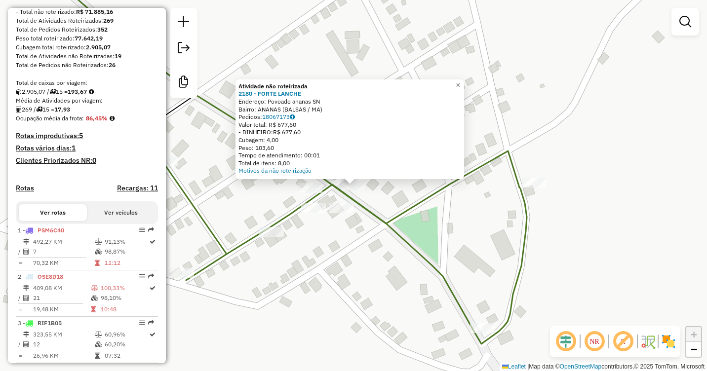
click at [372, 214] on icon at bounding box center [345, 253] width 364 height 181
select select "**********"
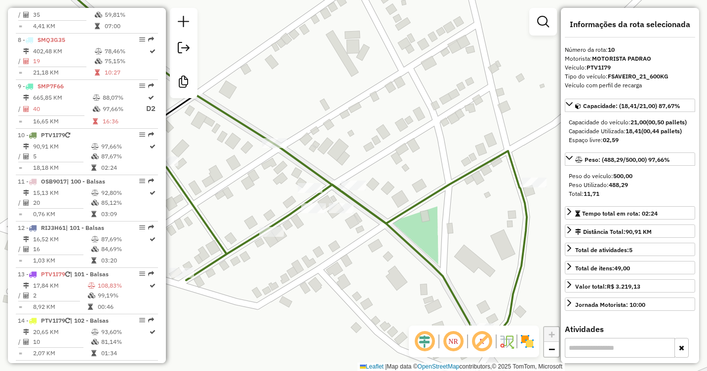
scroll to position [809, 0]
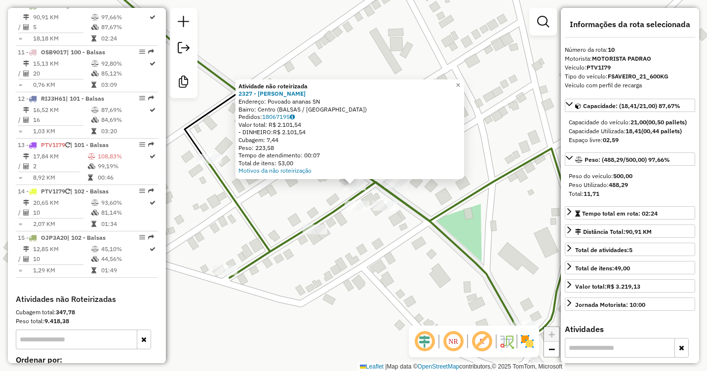
drag, startPoint x: 296, startPoint y: 194, endPoint x: 307, endPoint y: 194, distance: 10.9
click at [297, 194] on div "Atividade não roteirizada 2327 - DEPOSITO ROCHA Endereço: Povoado ananas SN Bai…" at bounding box center [353, 185] width 707 height 371
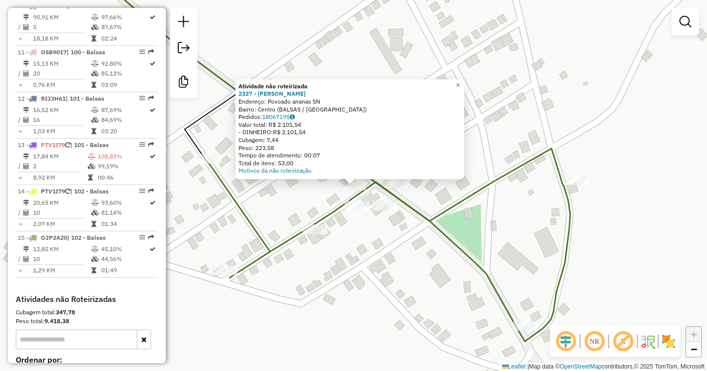
click at [304, 202] on div "Atividade não roteirizada 2327 - DEPOSITO ROCHA Endereço: Povoado ananas SN Bai…" at bounding box center [353, 185] width 707 height 371
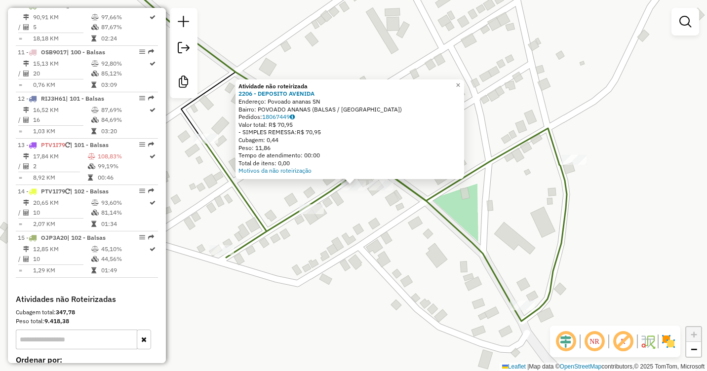
click at [362, 207] on div "Atividade não roteirizada 2206 - DEPOSITO AVENIDA Endereço: Povoado ananas SN B…" at bounding box center [353, 185] width 707 height 371
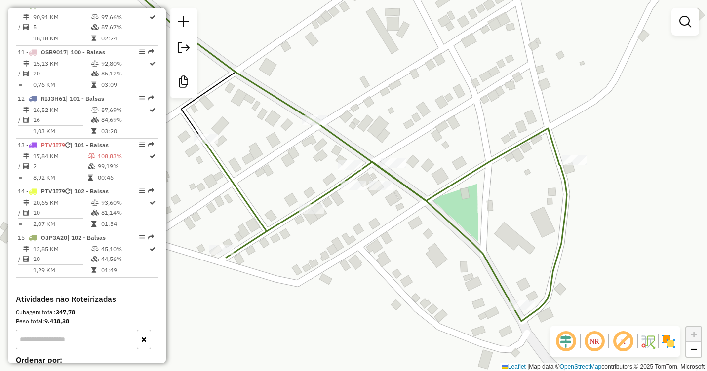
click at [376, 194] on div "Janela de atendimento Grade de atendimento Capacidade Transportadoras Veículos …" at bounding box center [353, 185] width 707 height 371
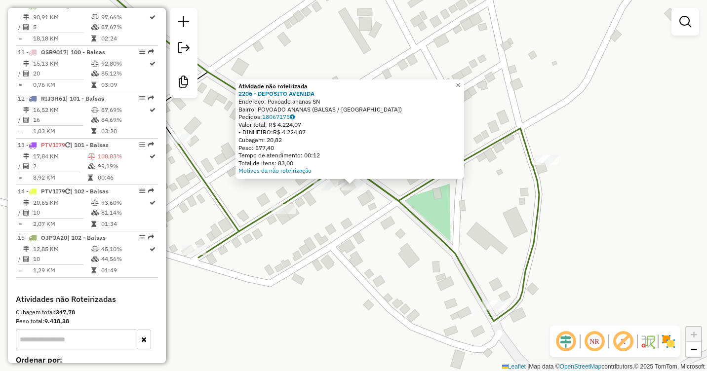
click at [366, 202] on div "Atividade não roteirizada 2206 - DEPOSITO AVENIDA Endereço: Povoado ananas SN B…" at bounding box center [353, 185] width 707 height 371
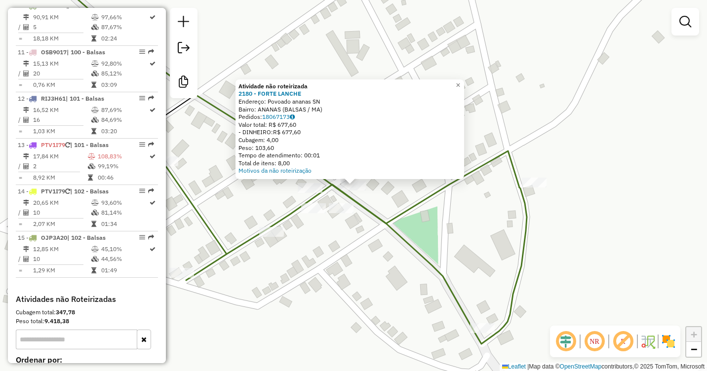
click at [343, 232] on div "Atividade não roteirizada 2180 - FORTE LANCHE Endereço: Povoado ananas SN Bairr…" at bounding box center [353, 185] width 707 height 371
click at [460, 81] on span "×" at bounding box center [458, 85] width 4 height 8
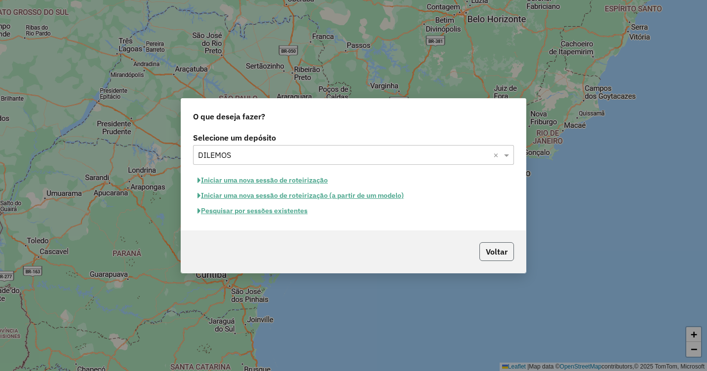
click at [498, 255] on button "Voltar" at bounding box center [497, 251] width 35 height 19
